Goal: Task Accomplishment & Management: Complete application form

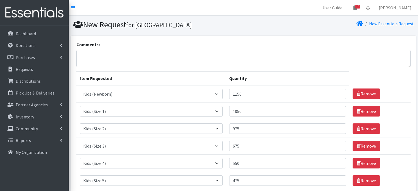
select select "451"
select select "453"
select select "440"
select select "442"
select select "459"
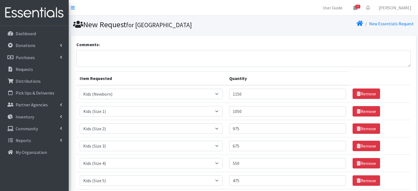
select select "460"
select select "462"
select select "1535"
select select "1536"
select select "1534"
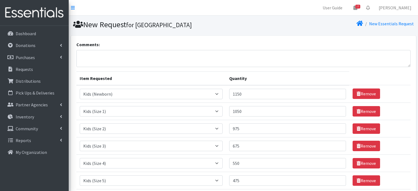
select select "444"
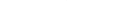
scroll to position [155, 0]
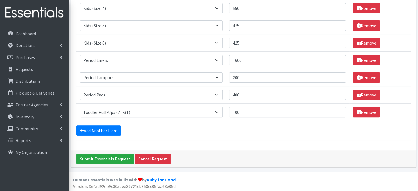
click at [401, 24] on td "Remove" at bounding box center [380, 25] width 61 height 17
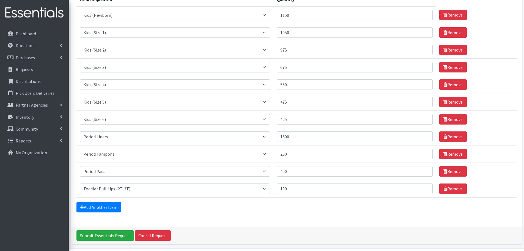
scroll to position [70, 0]
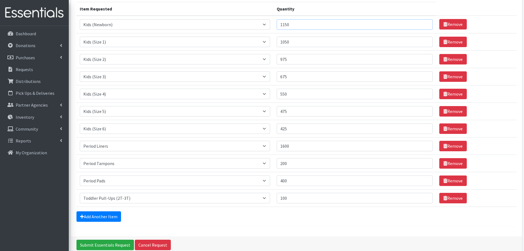
drag, startPoint x: 284, startPoint y: 27, endPoint x: 317, endPoint y: 34, distance: 34.4
click at [317, 34] on tbody "Item Requested Select an item Baby Formula Kids (Newborn) Kids (Preemie) Kids (…" at bounding box center [296, 111] width 440 height 191
type input "1000"
drag, startPoint x: 284, startPoint y: 41, endPoint x: 312, endPoint y: 51, distance: 29.8
click at [312, 51] on tbody "Item Requested Select an item Baby Formula Kids (Newborn) Kids (Preemie) Kids (…" at bounding box center [296, 111] width 440 height 191
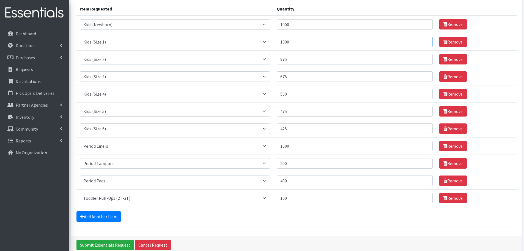
type input "1000"
drag, startPoint x: 280, startPoint y: 56, endPoint x: 306, endPoint y: 62, distance: 26.9
click at [306, 62] on td "Quantity 975" at bounding box center [354, 58] width 163 height 17
type input "1000"
drag, startPoint x: 283, startPoint y: 73, endPoint x: 309, endPoint y: 83, distance: 28.0
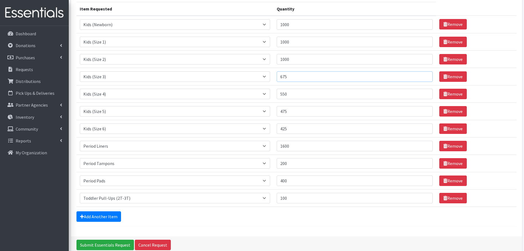
click at [309, 83] on td "Quantity 675" at bounding box center [354, 76] width 163 height 17
type input "1000"
drag, startPoint x: 285, startPoint y: 94, endPoint x: 315, endPoint y: 100, distance: 30.4
click at [315, 100] on td "Quantity 550" at bounding box center [354, 93] width 163 height 17
type input "1000"
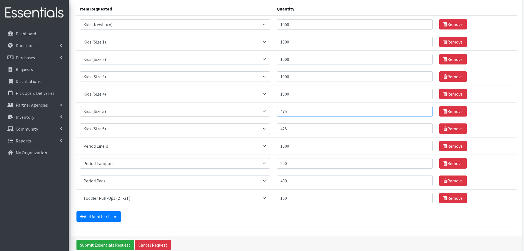
click at [281, 109] on input "475" at bounding box center [355, 111] width 156 height 10
drag, startPoint x: 284, startPoint y: 109, endPoint x: 295, endPoint y: 113, distance: 11.6
click at [295, 113] on input "475" at bounding box center [355, 111] width 156 height 10
type input "1000"
drag, startPoint x: 285, startPoint y: 127, endPoint x: 304, endPoint y: 131, distance: 19.6
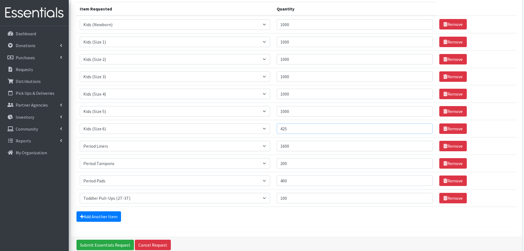
click at [304, 131] on input "425" at bounding box center [355, 128] width 156 height 10
type input "1000"
click at [312, 140] on td "Quantity 1600" at bounding box center [354, 145] width 163 height 17
drag, startPoint x: 283, startPoint y: 179, endPoint x: 306, endPoint y: 183, distance: 23.2
click at [306, 183] on input "400" at bounding box center [355, 180] width 156 height 10
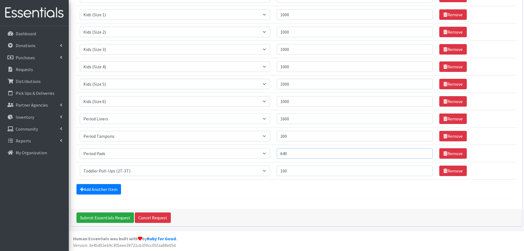
scroll to position [97, 0]
type input "640"
click at [300, 188] on div "Add Another Item" at bounding box center [296, 188] width 440 height 10
click at [97, 186] on link "Add Another Item" at bounding box center [98, 188] width 45 height 10
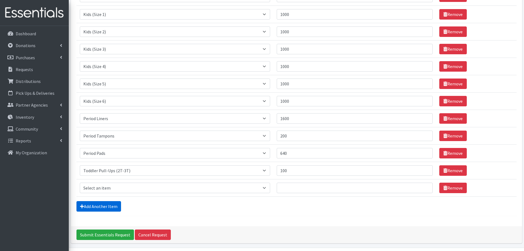
scroll to position [114, 0]
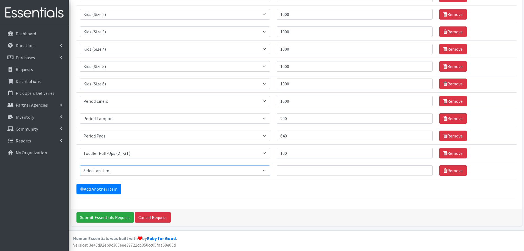
click at [92, 171] on select "Select an item Baby Formula Kids (Newborn) Kids (Preemie) Kids (Size 1) Kids (S…" at bounding box center [175, 170] width 190 height 10
select select "445"
click at [80, 165] on select "Select an item Baby Formula Kids (Newborn) Kids (Preemie) Kids (Size 1) Kids (S…" at bounding box center [175, 170] width 190 height 10
click at [286, 171] on input "Quantity" at bounding box center [355, 170] width 156 height 10
type input "100"
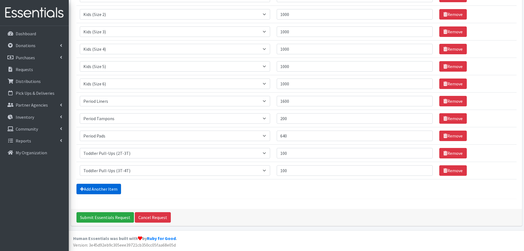
click at [115, 191] on link "Add Another Item" at bounding box center [98, 188] width 45 height 10
click at [108, 170] on select "Select an item Baby Formula Kids (Newborn) Kids (Preemie) Kids (Size 1) Kids (S…" at bounding box center [175, 170] width 190 height 10
select select "446"
click at [80, 165] on select "Select an item Baby Formula Kids (Newborn) Kids (Preemie) Kids (Size 1) Kids (S…" at bounding box center [175, 170] width 190 height 10
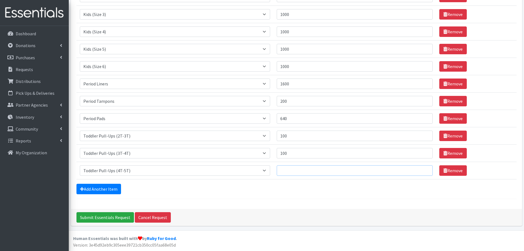
click at [295, 171] on input "Quantity" at bounding box center [355, 170] width 156 height 10
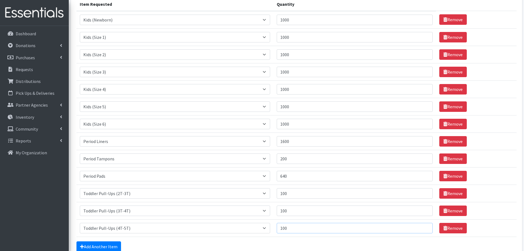
scroll to position [77, 0]
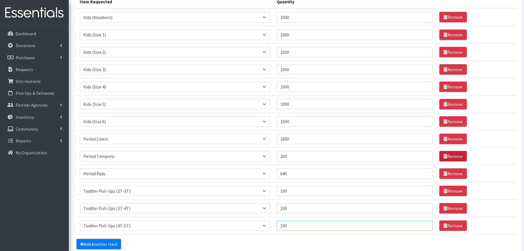
type input "100"
click at [418, 156] on link "Remove" at bounding box center [453, 156] width 28 height 10
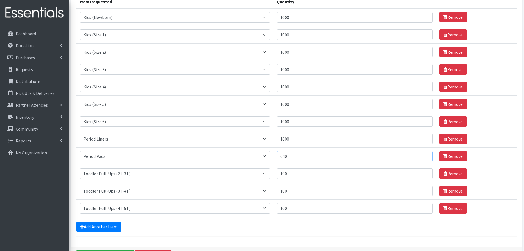
click at [286, 155] on input "640" at bounding box center [355, 156] width 156 height 10
drag, startPoint x: 300, startPoint y: 156, endPoint x: 278, endPoint y: 151, distance: 22.4
click at [278, 151] on td "Quantity 40" at bounding box center [354, 155] width 163 height 17
type input "960"
click at [316, 191] on div "Add Another Item" at bounding box center [296, 226] width 440 height 10
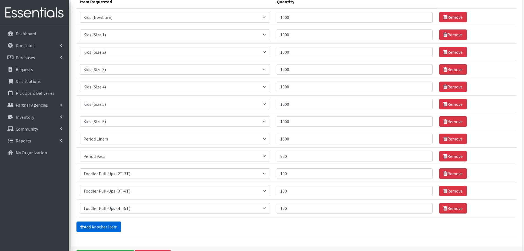
click at [108, 191] on link "Add Another Item" at bounding box center [98, 226] width 45 height 10
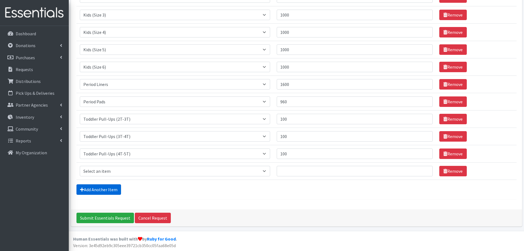
scroll to position [132, 0]
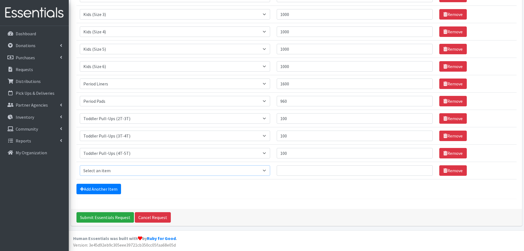
click at [92, 171] on select "Select an item Baby Formula Kids (Newborn) Kids (Preemie) Kids (Size 1) Kids (S…" at bounding box center [175, 170] width 190 height 10
select select "434"
click at [80, 165] on select "Select an item Baby Formula Kids (Newborn) Kids (Preemie) Kids (Size 1) Kids (S…" at bounding box center [175, 170] width 190 height 10
click at [291, 170] on input "Quantity" at bounding box center [355, 170] width 156 height 10
type input "140"
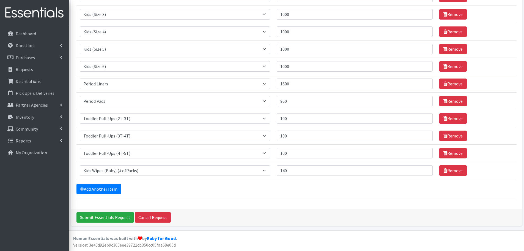
click at [260, 191] on form "Comments: Item Requested Quantity Item Requested Select an item Baby Formula Ki…" at bounding box center [296, 53] width 440 height 289
drag, startPoint x: 297, startPoint y: 82, endPoint x: 276, endPoint y: 85, distance: 20.8
click at [276, 85] on tr "Item Requested Select an item Baby Formula Kids (Newborn) Kids (Preemie) Kids (…" at bounding box center [296, 83] width 440 height 17
type input "2000"
click at [234, 191] on form "Comments: Item Requested Quantity Item Requested Select an item Baby Formula Ki…" at bounding box center [296, 53] width 440 height 289
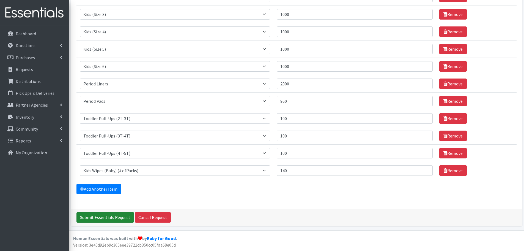
click at [94, 191] on input "Submit Essentials Request" at bounding box center [104, 217] width 57 height 10
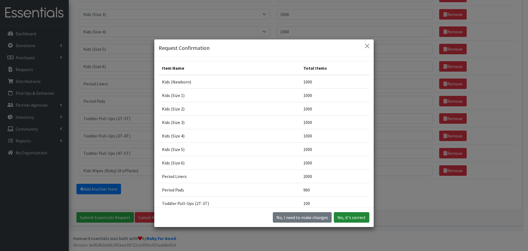
click at [347, 191] on button "Yes, it's correct" at bounding box center [351, 217] width 35 height 10
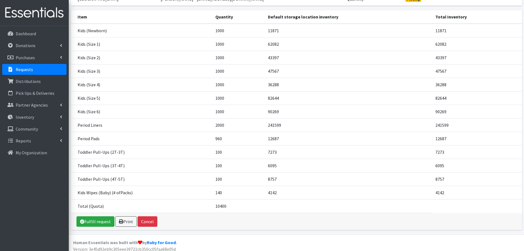
scroll to position [92, 0]
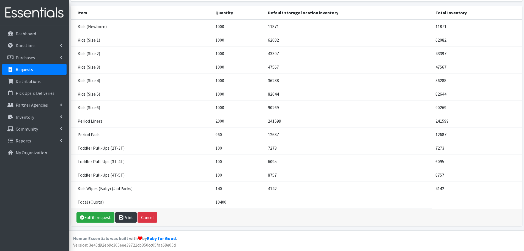
click at [125, 217] on link "Print" at bounding box center [125, 217] width 21 height 10
click at [31, 92] on p "Pick Ups & Deliveries" at bounding box center [35, 93] width 39 height 6
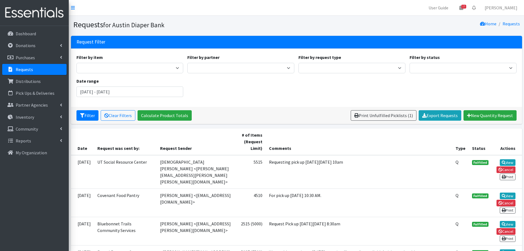
click at [24, 69] on p "Requests" at bounding box center [24, 70] width 17 height 6
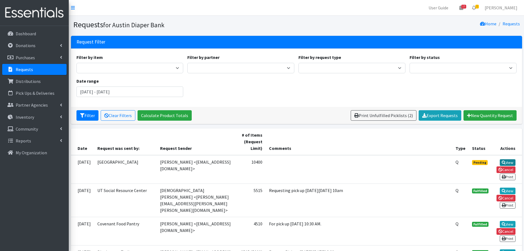
click at [506, 161] on link "View" at bounding box center [508, 162] width 16 height 7
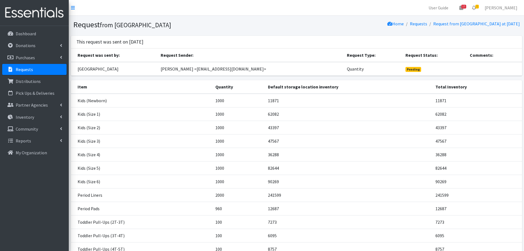
scroll to position [74, 0]
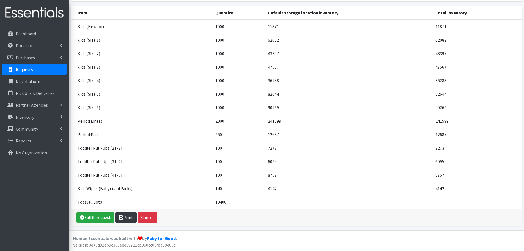
click at [124, 218] on link "Print" at bounding box center [125, 217] width 21 height 10
click at [95, 219] on link "Fulfill request" at bounding box center [95, 217] width 38 height 10
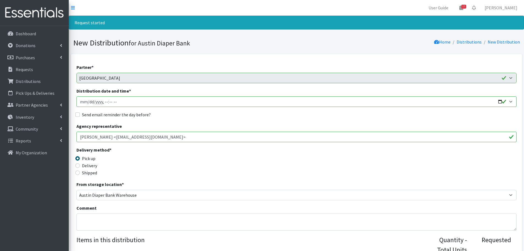
click at [89, 102] on input "Distribution date and time *" at bounding box center [296, 101] width 440 height 10
click at [105, 101] on input "Distribution date and time *" at bounding box center [296, 101] width 440 height 10
click at [109, 101] on input "Distribution date and time *" at bounding box center [296, 101] width 440 height 10
type input "2025-09-24T13:30"
click at [76, 114] on input "Send email reminder the day before?" at bounding box center [77, 114] width 4 height 4
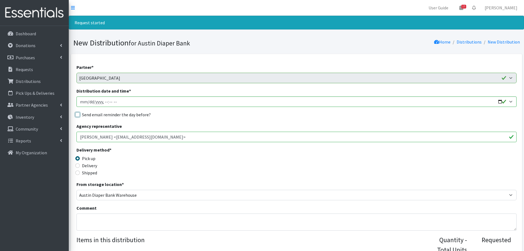
checkbox input "true"
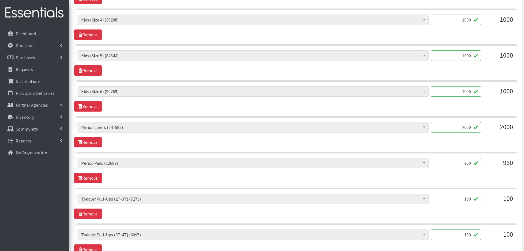
scroll to position [538, 0]
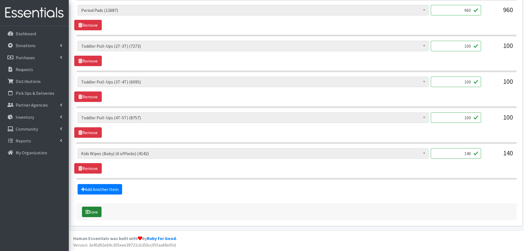
click at [92, 211] on button "Save" at bounding box center [92, 211] width 20 height 10
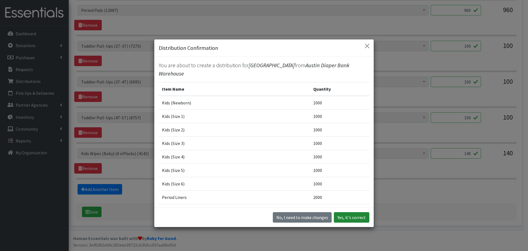
click at [348, 216] on button "Yes, it's correct" at bounding box center [351, 217] width 35 height 10
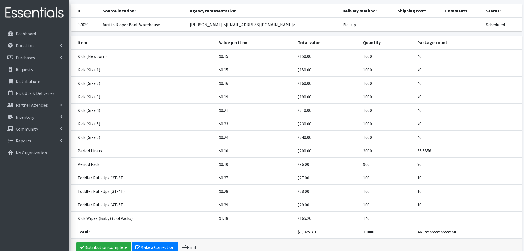
scroll to position [79, 0]
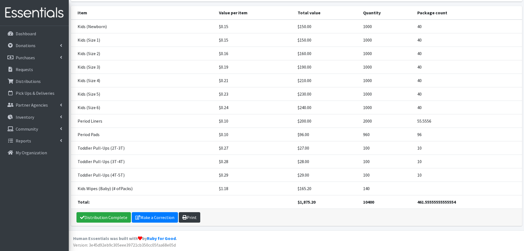
click at [194, 216] on link "Print" at bounding box center [189, 217] width 21 height 10
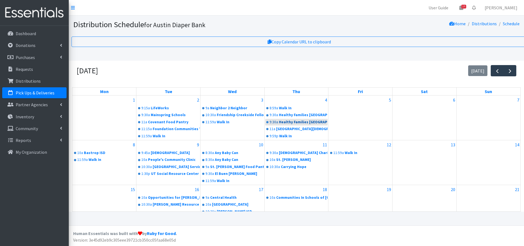
scroll to position [103, 0]
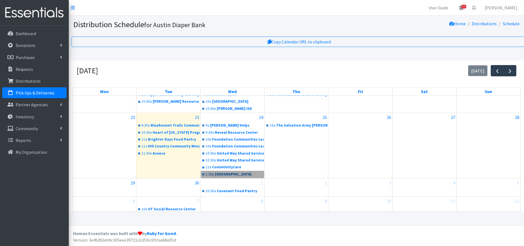
click at [231, 176] on link "1:30p Austin Community College" at bounding box center [232, 174] width 63 height 7
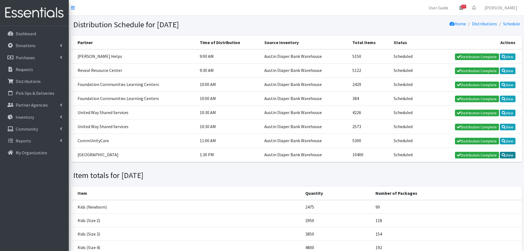
click at [510, 154] on link "View" at bounding box center [508, 155] width 16 height 7
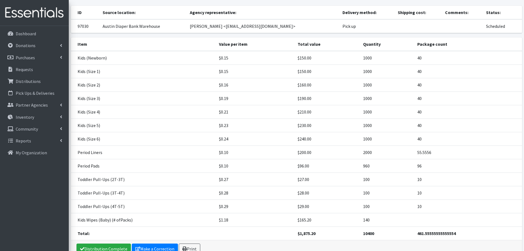
scroll to position [61, 0]
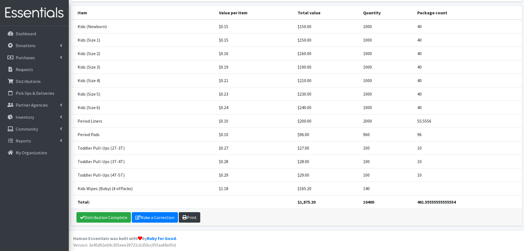
click at [191, 218] on link "Print" at bounding box center [189, 217] width 21 height 10
click at [32, 91] on p "Pick Ups & Deliveries" at bounding box center [35, 93] width 39 height 6
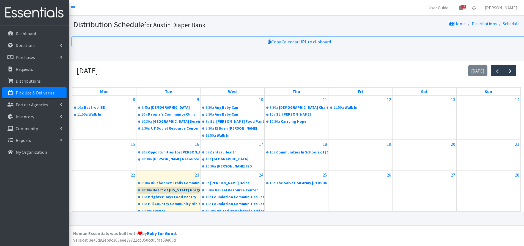
scroll to position [103, 0]
